Goal: Transaction & Acquisition: Book appointment/travel/reservation

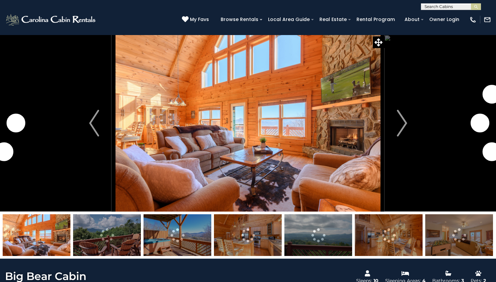
click at [401, 137] on img "Next" at bounding box center [402, 123] width 10 height 27
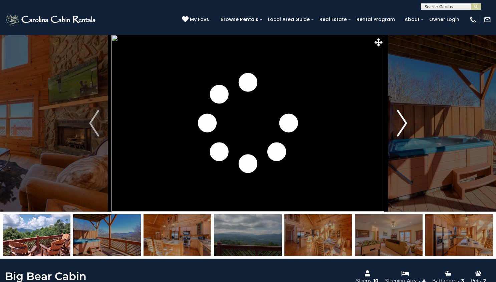
click at [401, 137] on img "Next" at bounding box center [402, 123] width 10 height 27
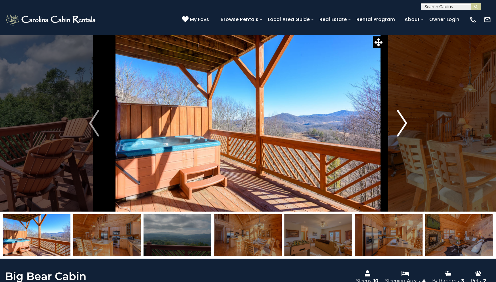
click at [401, 137] on img "Next" at bounding box center [402, 123] width 10 height 27
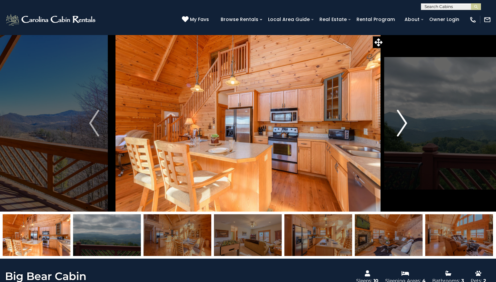
click at [401, 137] on img "Next" at bounding box center [402, 123] width 10 height 27
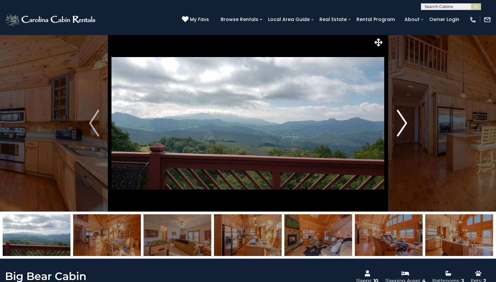
click at [401, 137] on img "Next" at bounding box center [402, 123] width 10 height 27
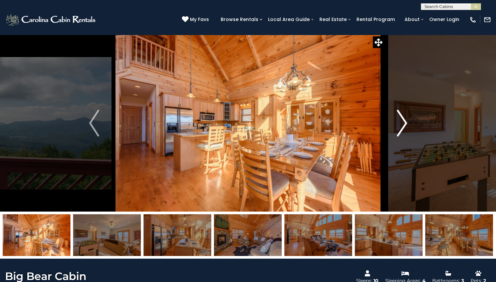
click at [401, 137] on img "Next" at bounding box center [402, 123] width 10 height 27
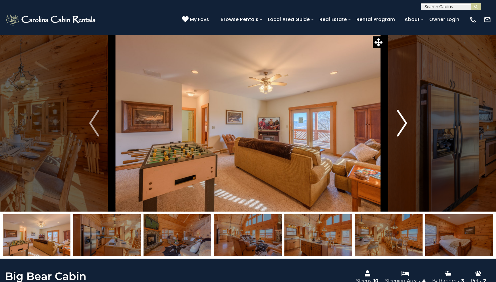
click at [401, 137] on img "Next" at bounding box center [402, 123] width 10 height 27
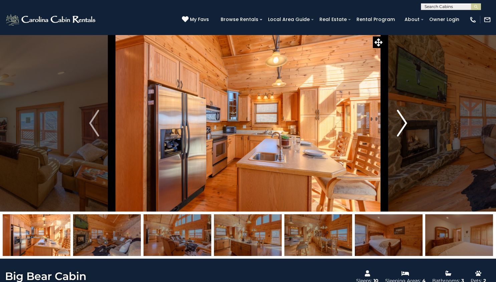
click at [401, 137] on img "Next" at bounding box center [402, 123] width 10 height 27
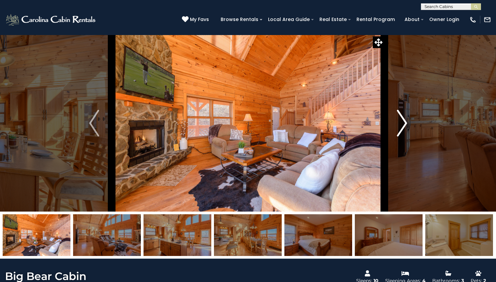
click at [401, 137] on img "Next" at bounding box center [402, 123] width 10 height 27
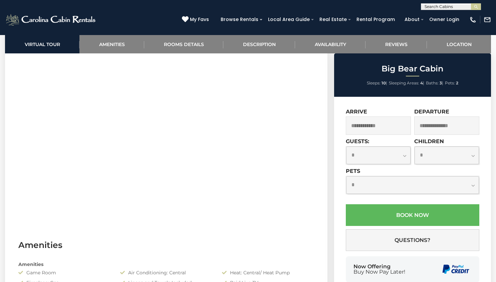
scroll to position [300, 0]
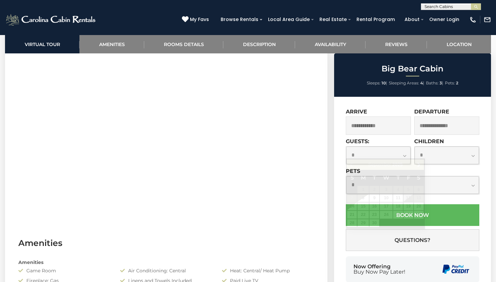
click at [384, 135] on input "text" at bounding box center [378, 125] width 65 height 18
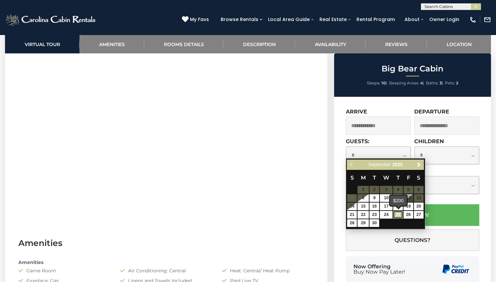
click at [398, 216] on link "25" at bounding box center [398, 215] width 10 height 8
type input "**********"
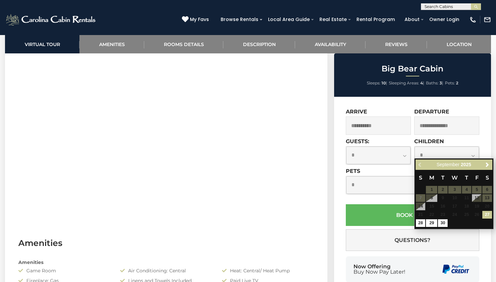
click at [437, 135] on input "text" at bounding box center [446, 125] width 65 height 18
click at [486, 166] on span "Next" at bounding box center [487, 164] width 5 height 5
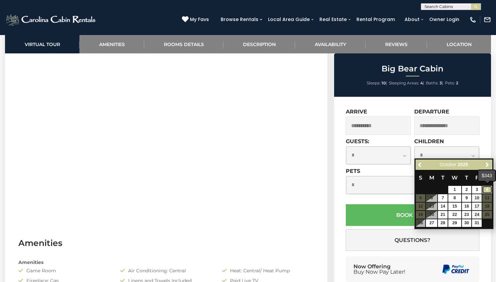
click at [486, 190] on link "4" at bounding box center [487, 190] width 10 height 8
type input "**********"
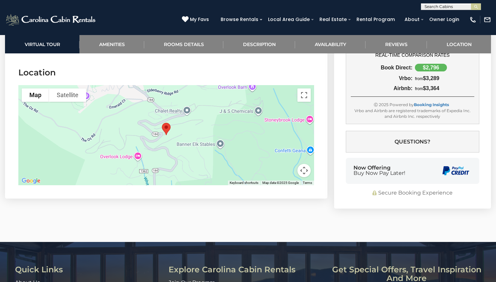
scroll to position [1602, 0]
